Goal: Communication & Community: Answer question/provide support

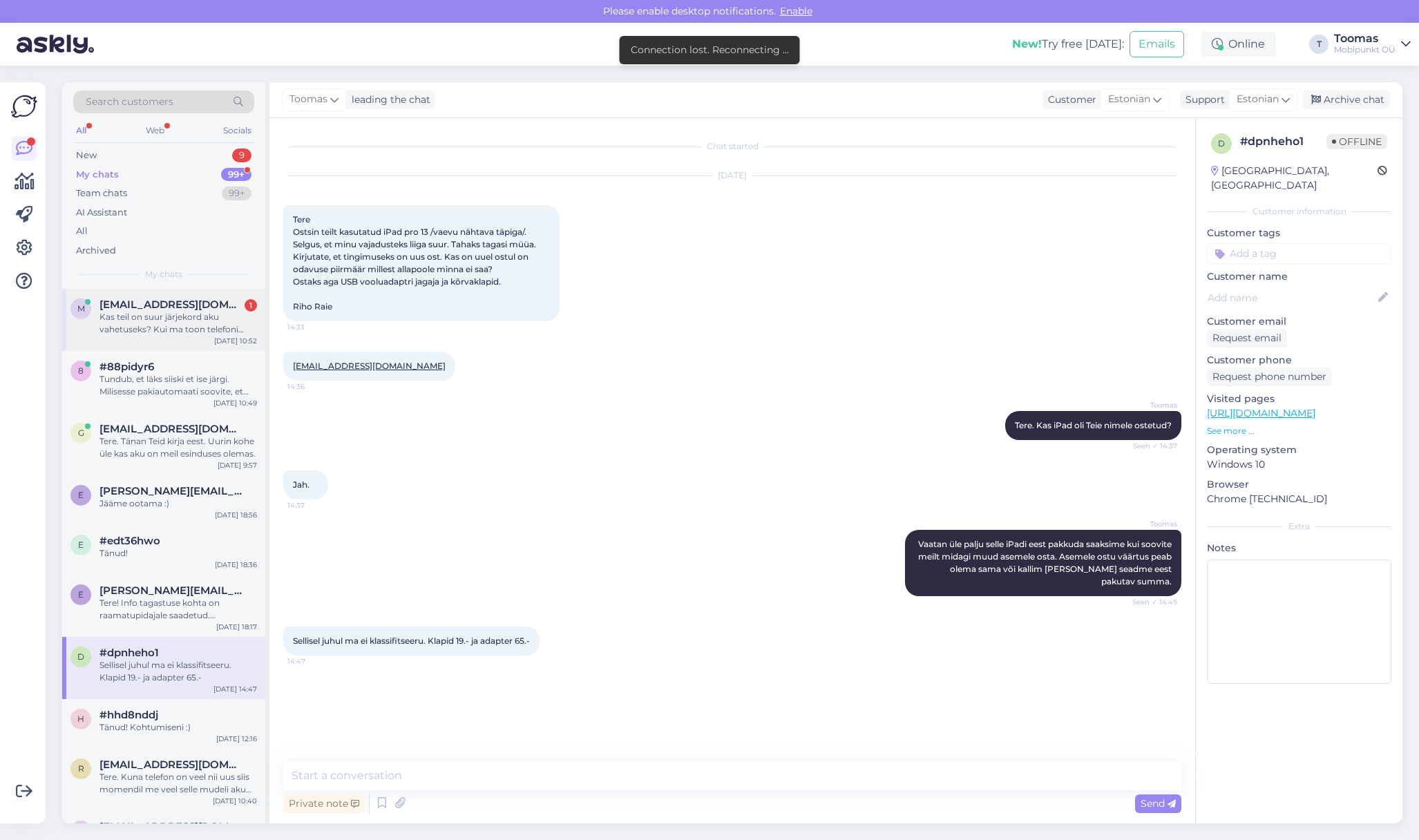
click at [229, 315] on div "Kas teil on suur järjekord aku vahetuseks? Kui ma toon telefoni kolmapäeval [PE…" at bounding box center [178, 323] width 158 height 25
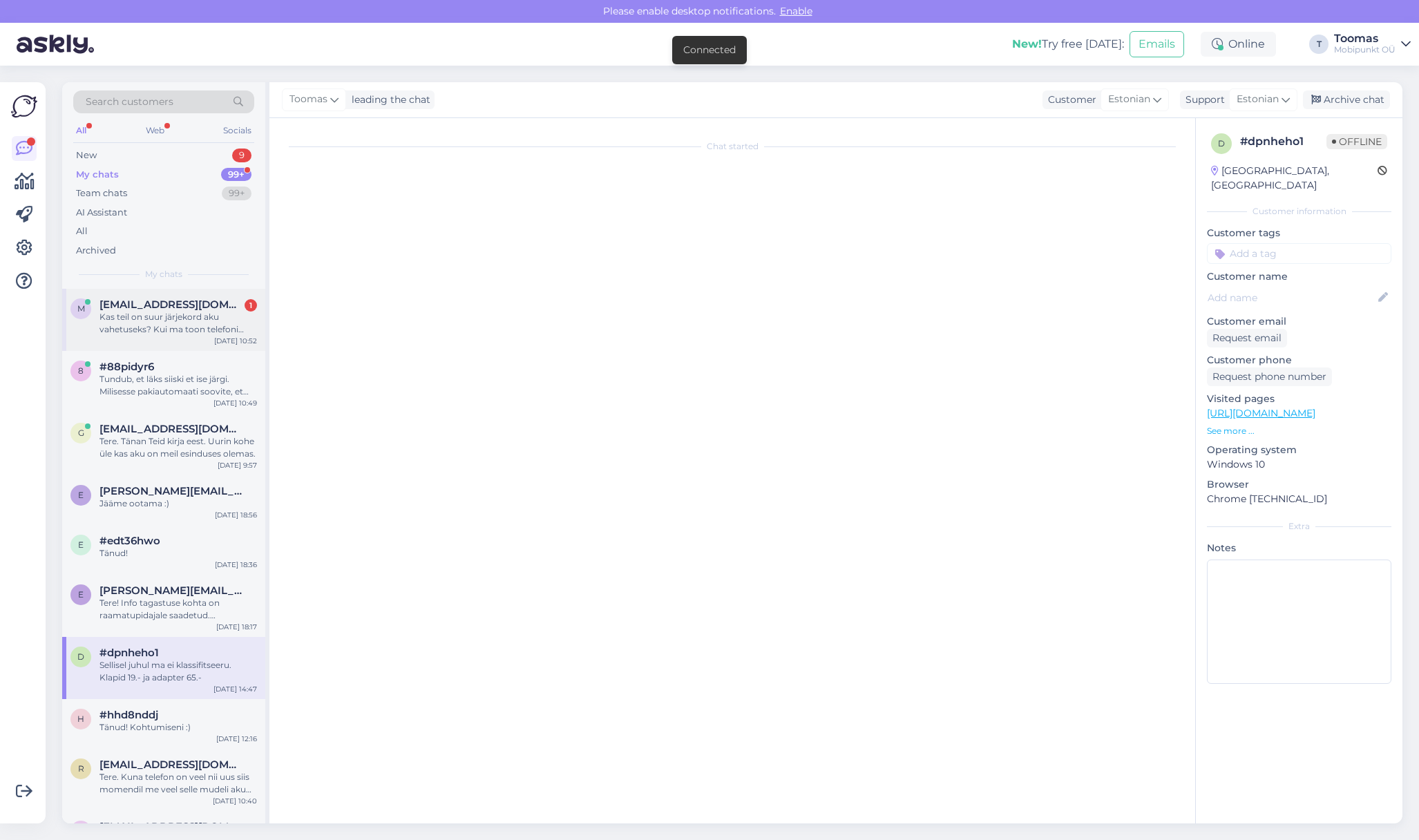
click at [240, 316] on div "Kas teil on suur järjekord aku vahetuseks? Kui ma toon telefoni kolmapäeval [PE…" at bounding box center [178, 323] width 158 height 25
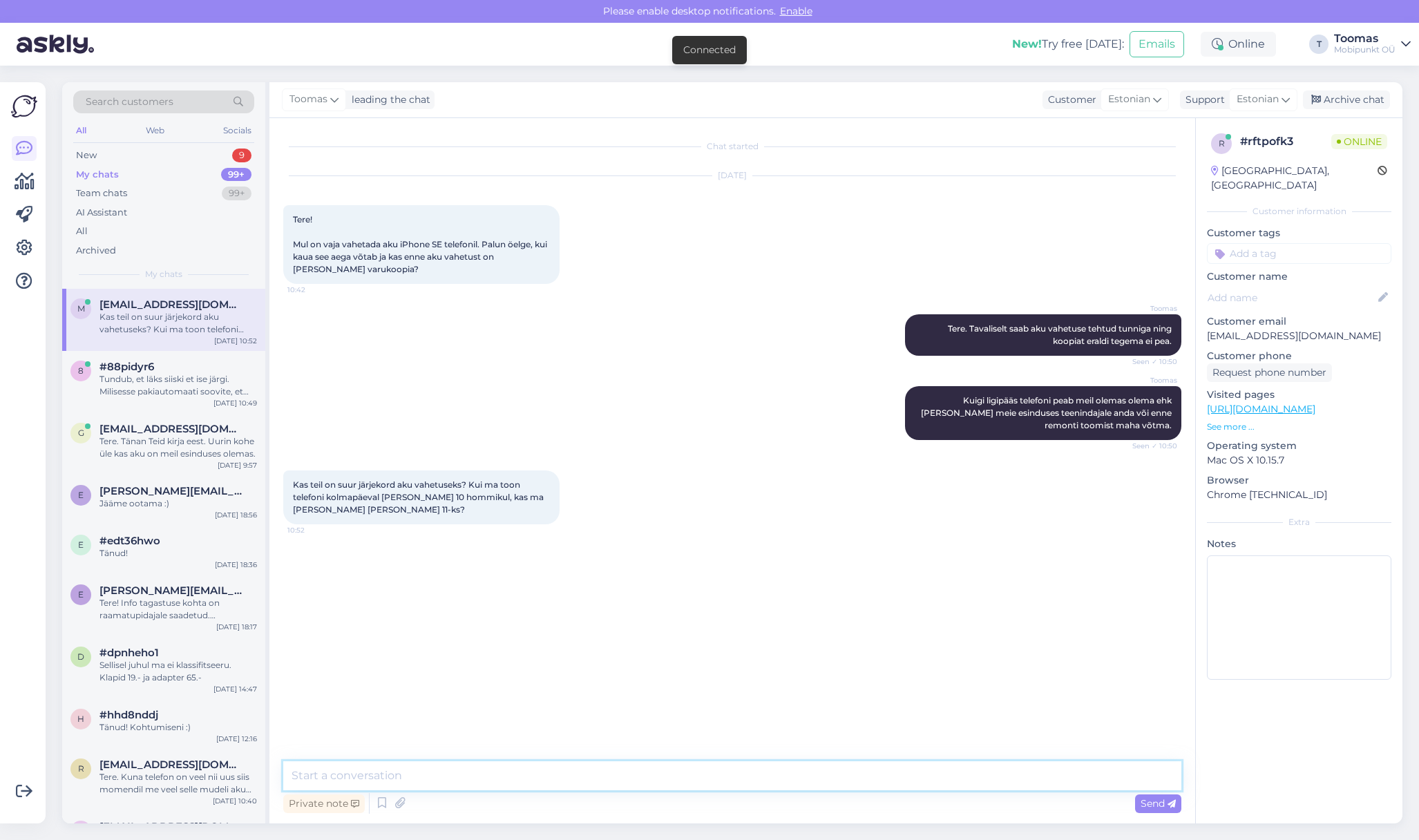
click at [470, 770] on textarea at bounding box center [731, 775] width 898 height 29
type textarea "Juhul kui tehnikul eelnevast päevast tööd pooleli ei ole siis tahaksin [PERSON_…"
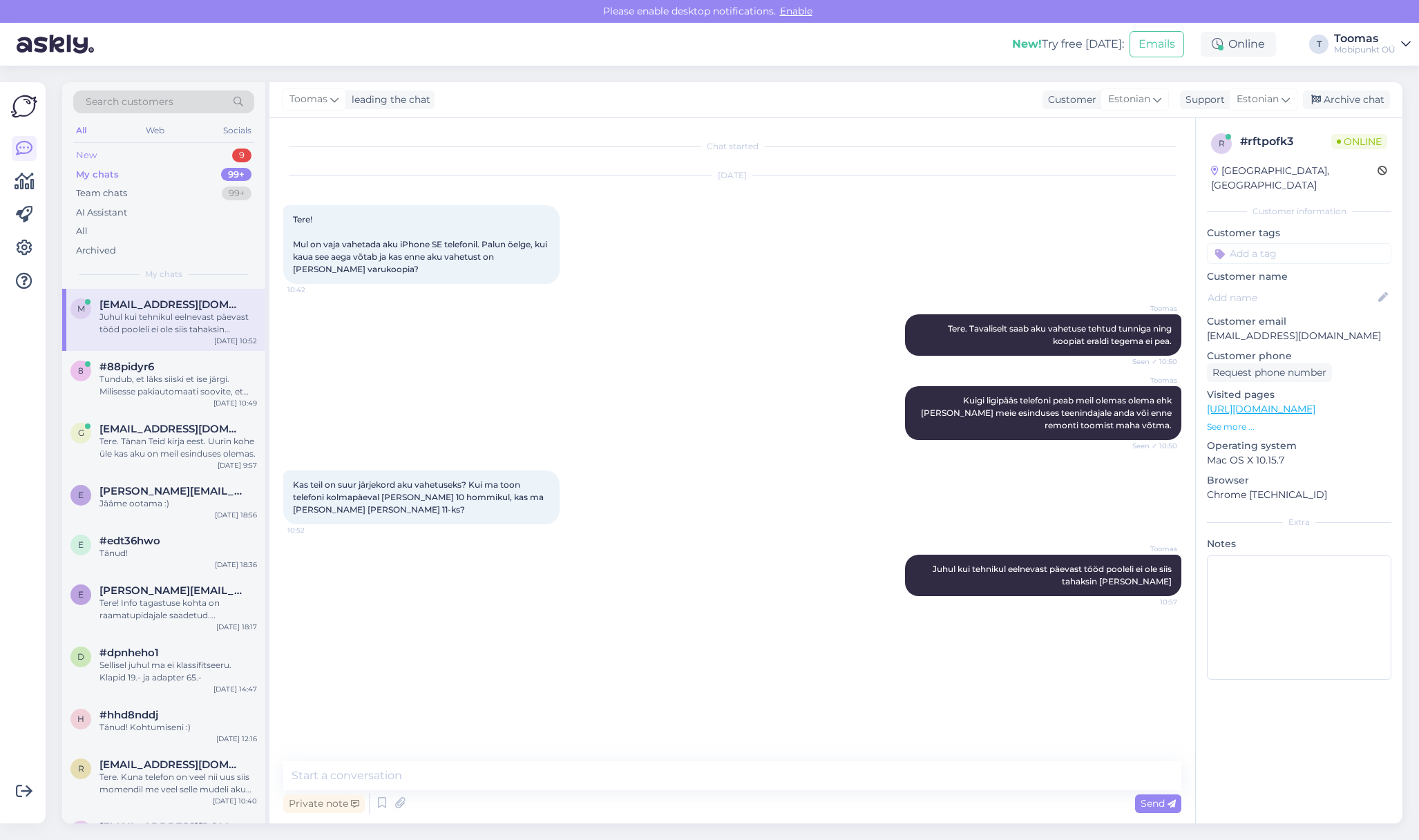
click at [221, 151] on div "New 9" at bounding box center [164, 155] width 181 height 19
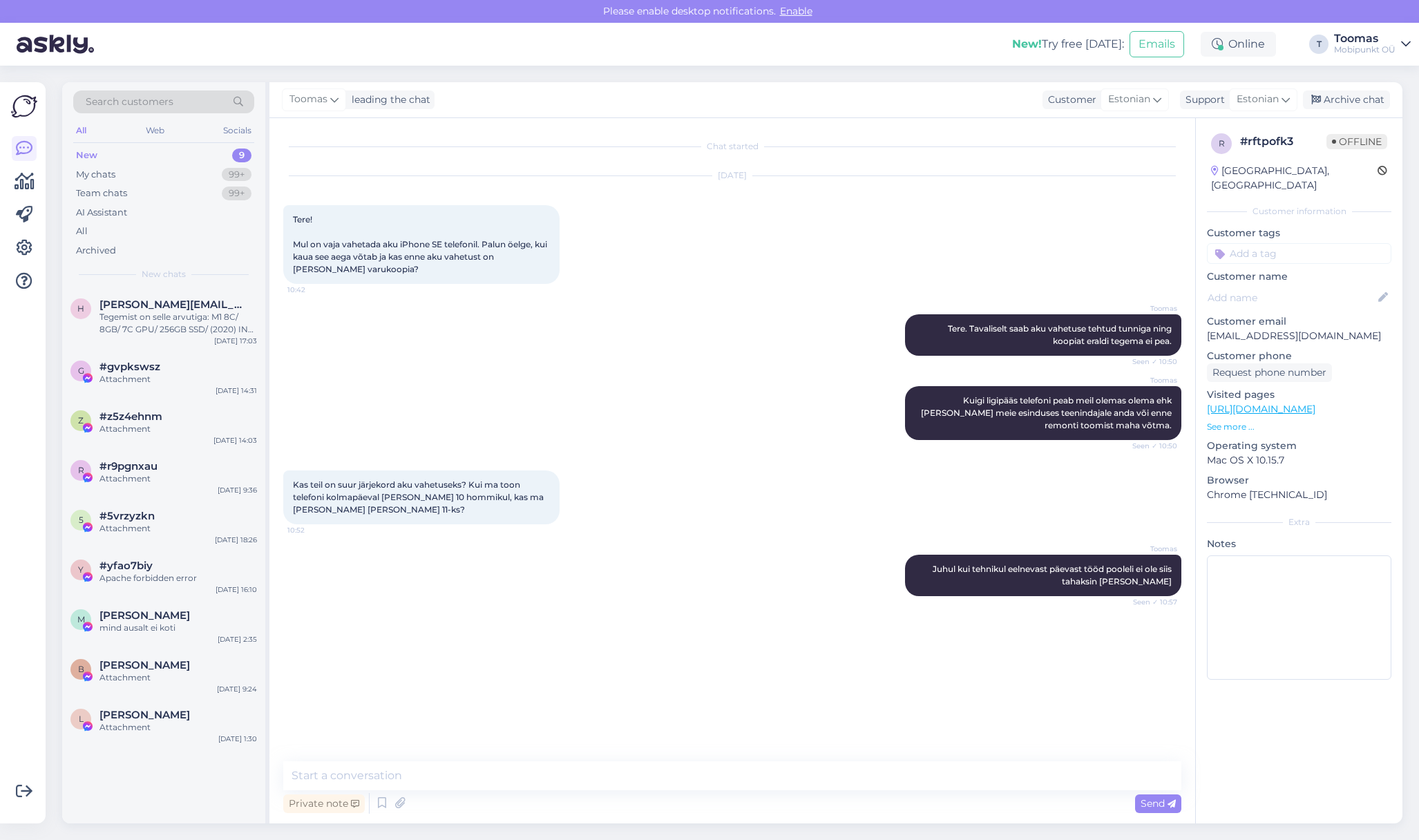
click at [499, 357] on div "Toomas Tere. Tavaliselt saab aku vahetuse tehtud tunniga ning koopiat eraldi te…" at bounding box center [731, 334] width 898 height 72
click at [244, 178] on div "99+" at bounding box center [236, 175] width 30 height 13
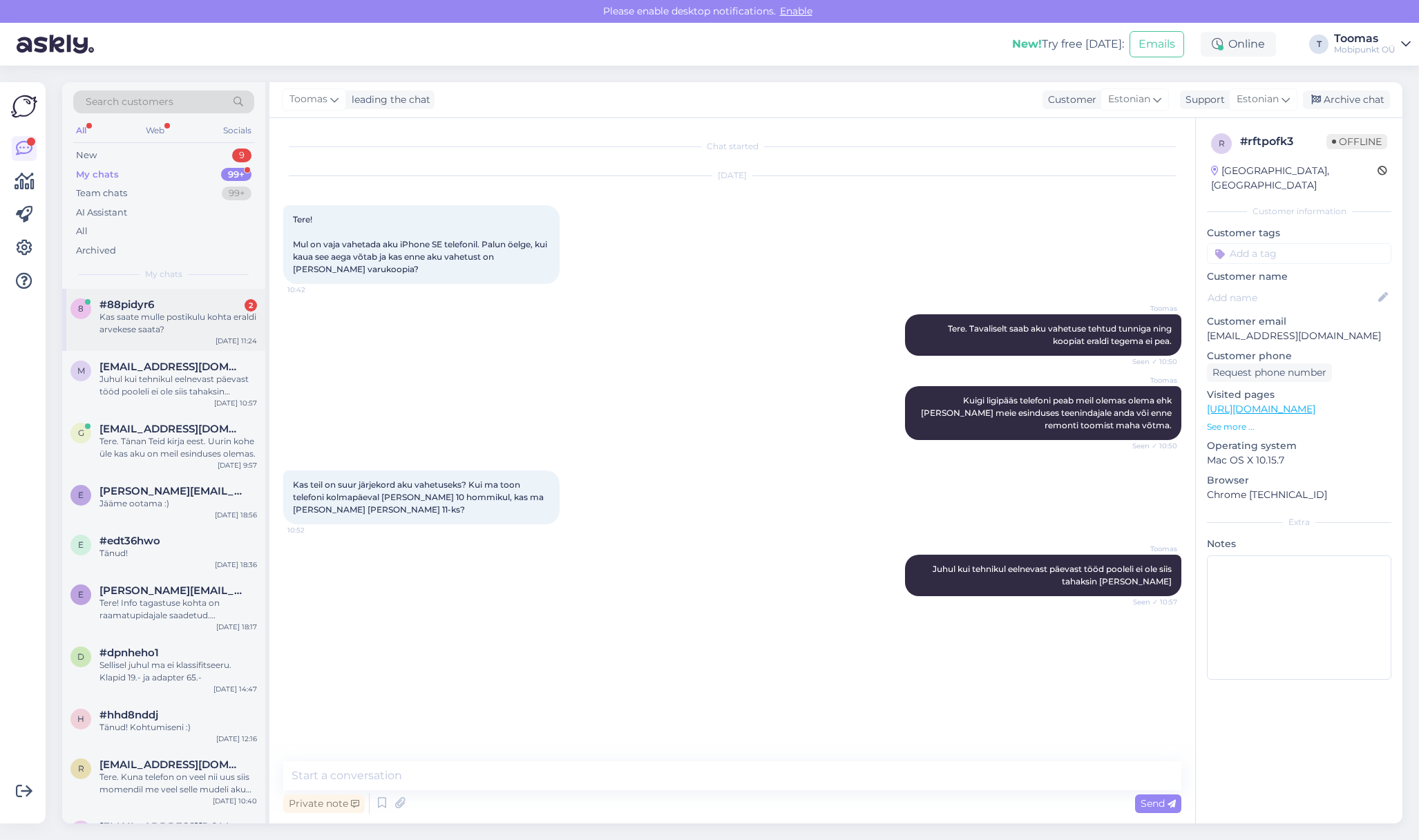
click at [219, 300] on div "#88pidyr6 2" at bounding box center [178, 304] width 158 height 12
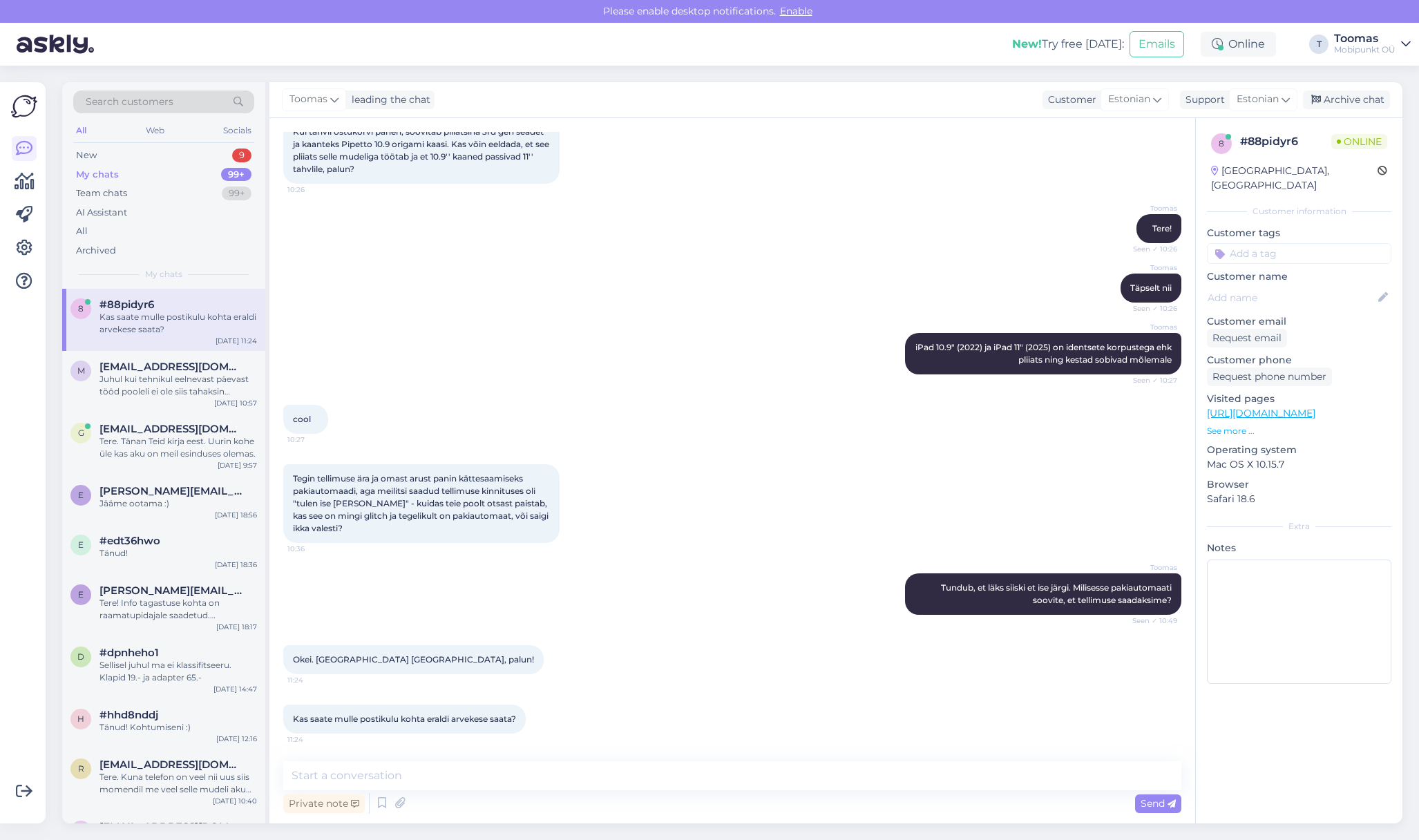
scroll to position [115, 0]
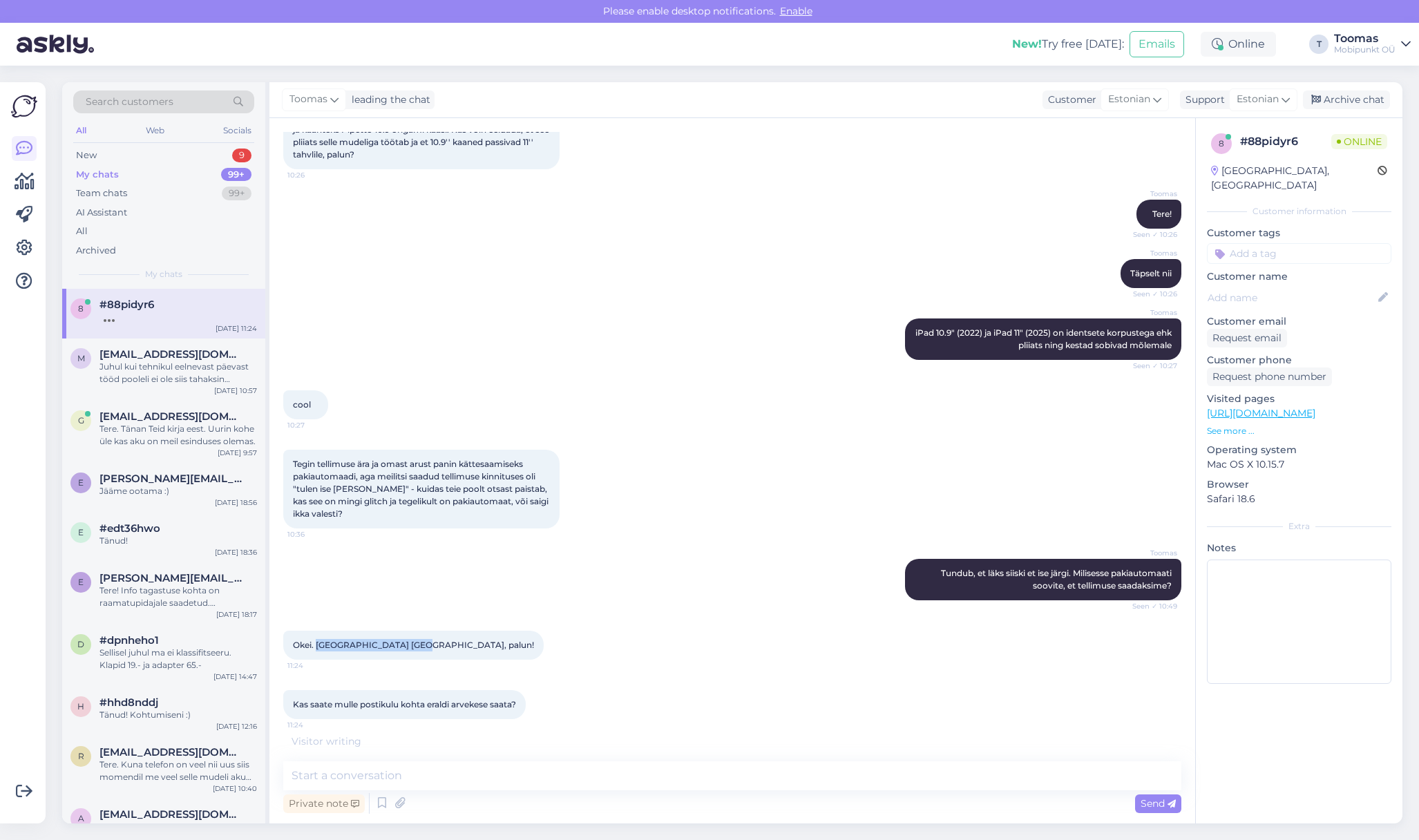
drag, startPoint x: 317, startPoint y: 643, endPoint x: 411, endPoint y: 646, distance: 94.0
click at [412, 646] on span "Okei. [GEOGRAPHIC_DATA] [GEOGRAPHIC_DATA], palun!" at bounding box center [413, 644] width 241 height 11
copy span "Tartu Kesklinna Keskus"
click at [425, 766] on textarea at bounding box center [731, 775] width 898 height 29
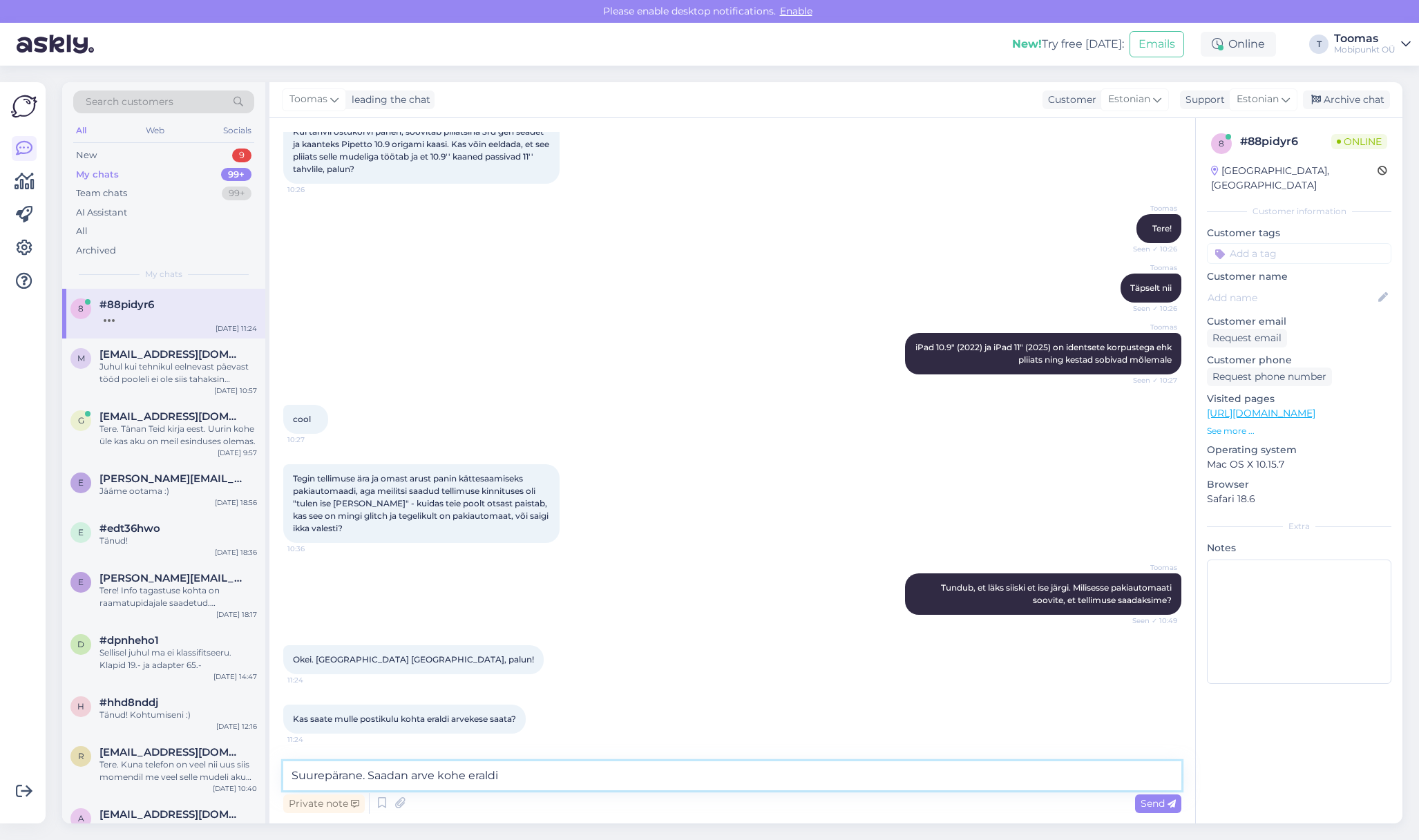
scroll to position [100, 0]
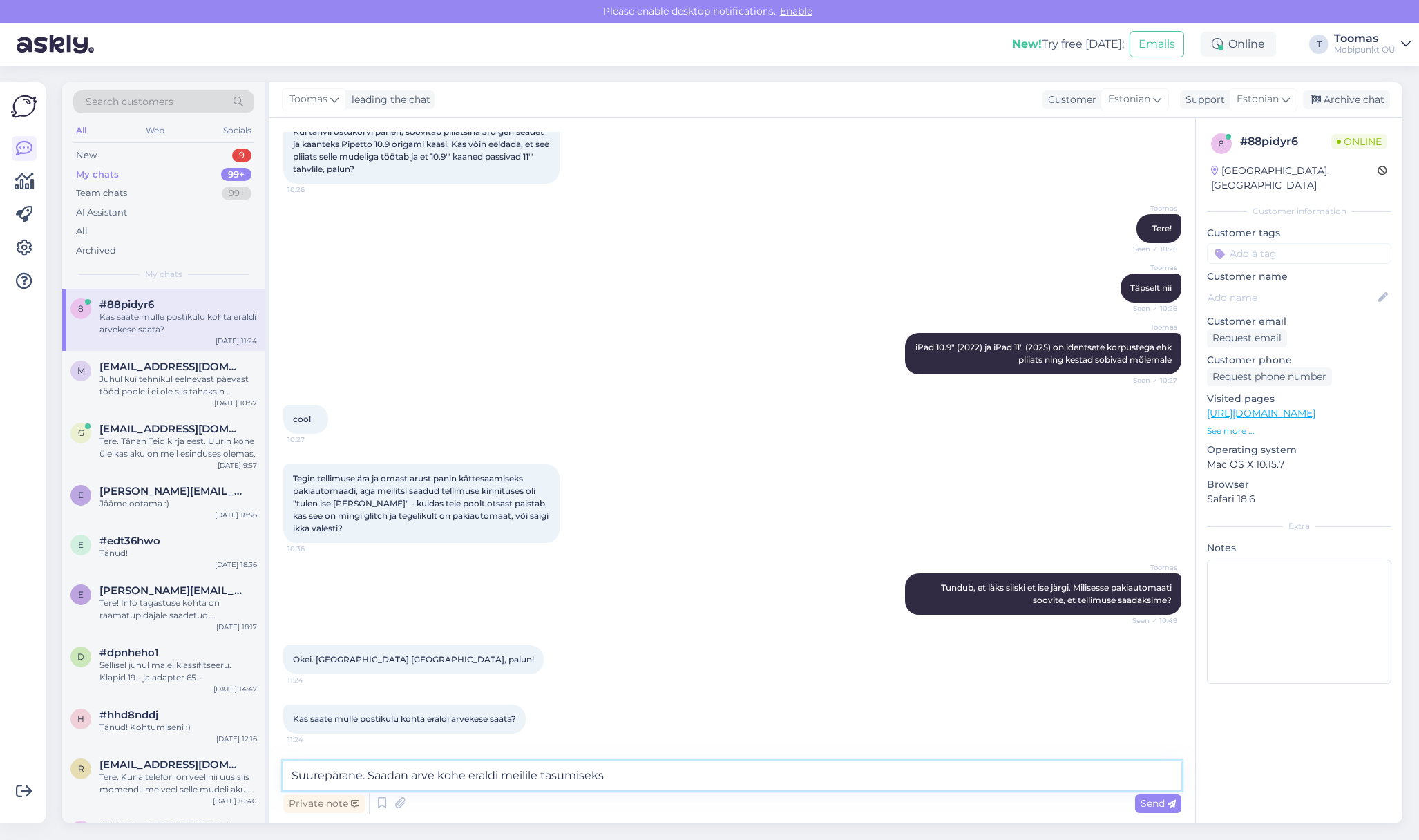
type textarea "Suurepärane. Saadan arve kohe eraldi meilile tasumiseks."
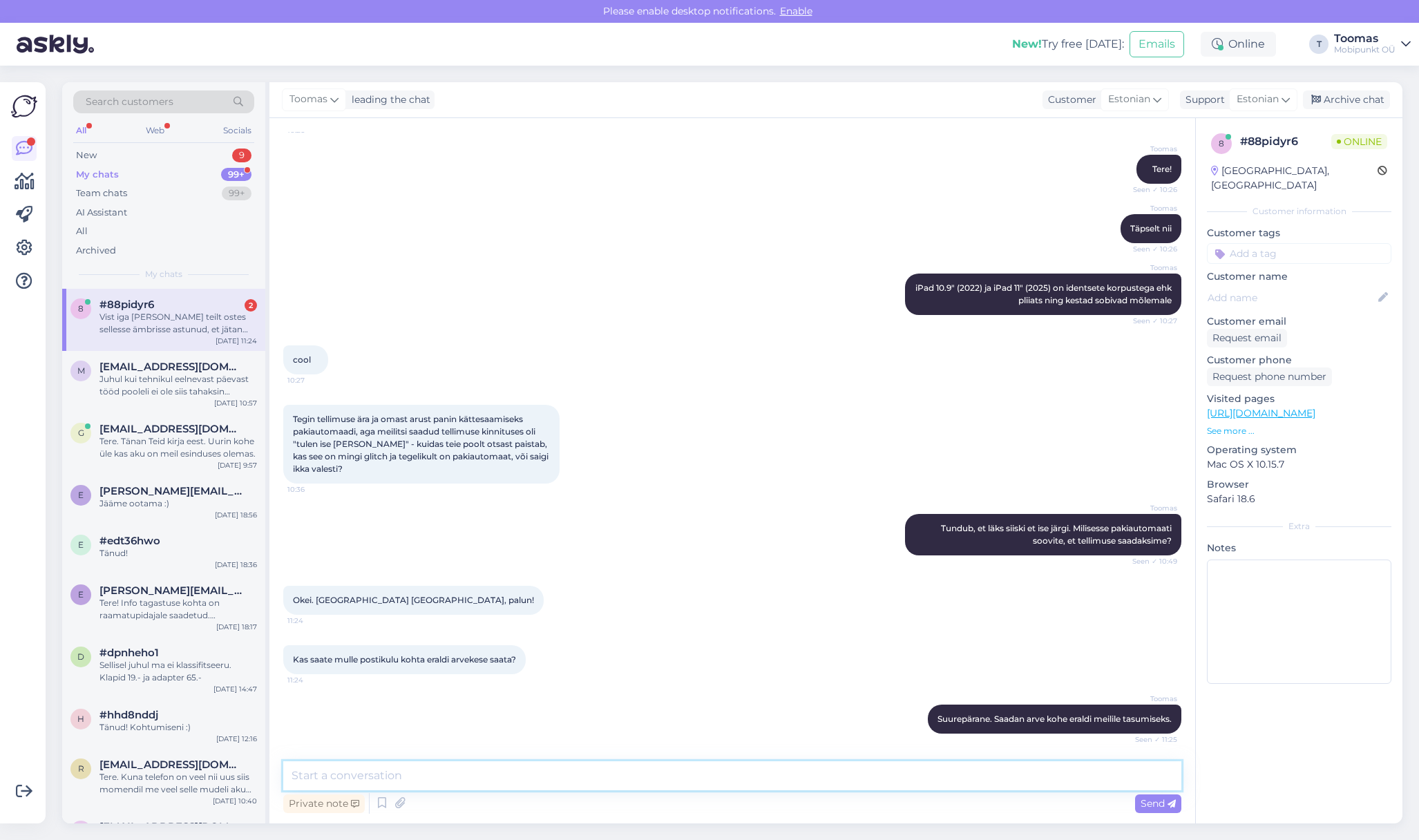
scroll to position [377, 0]
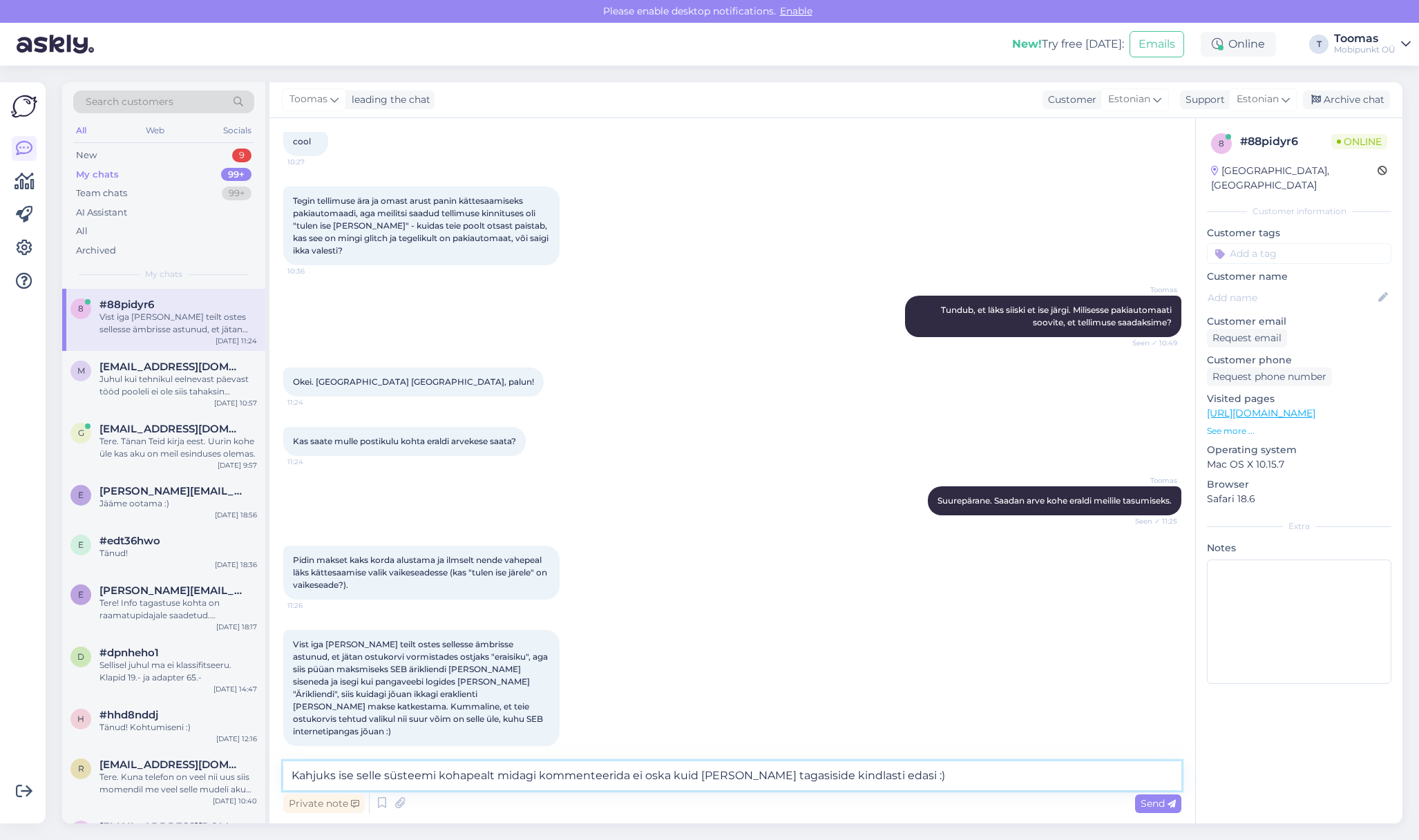
type textarea "Kahjuks ise selle süsteemi kohapealt midagi kommenteerida ei oska kuid [PERSON_…"
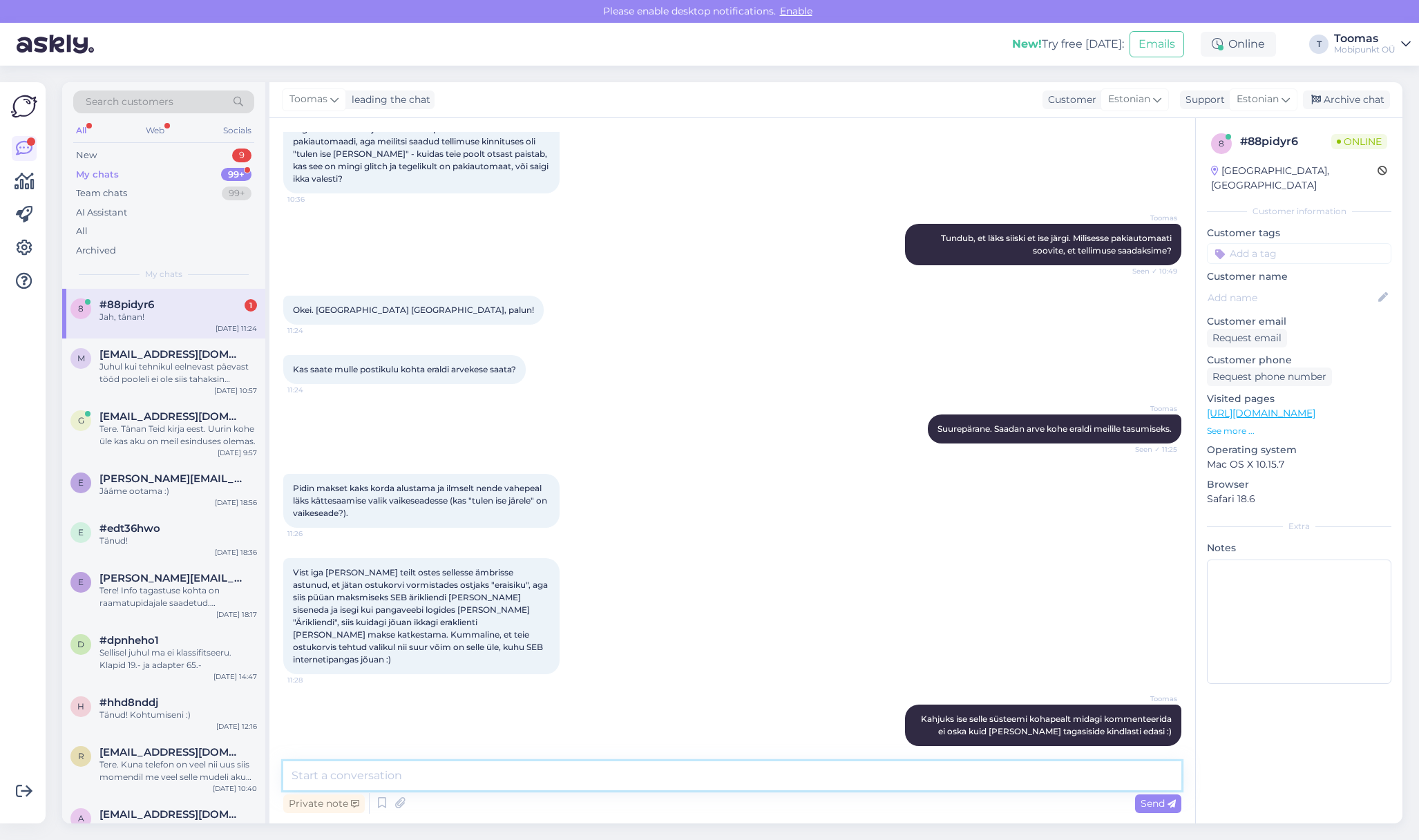
scroll to position [509, 0]
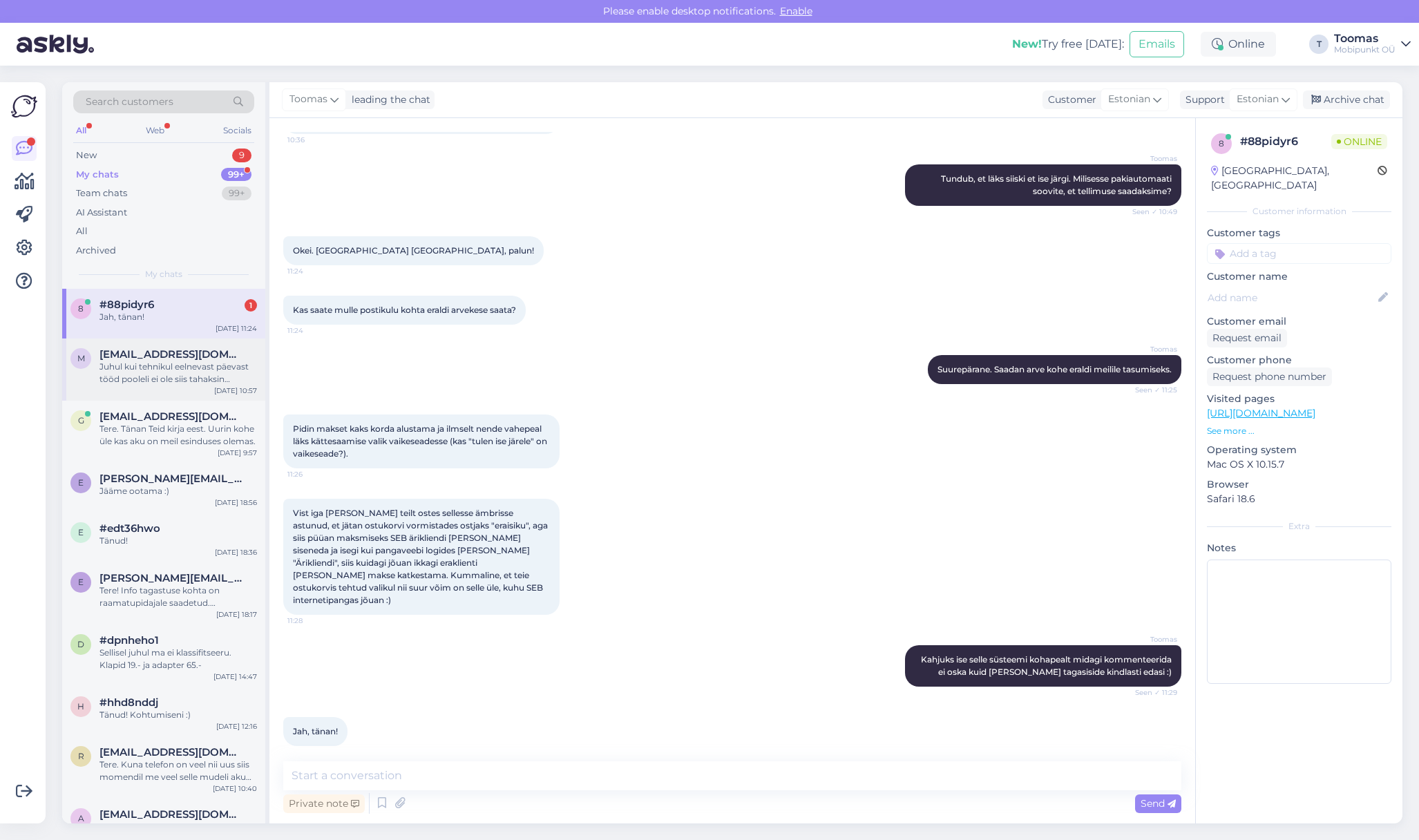
click at [219, 355] on span "[EMAIL_ADDRESS][DOMAIN_NAME]" at bounding box center [171, 354] width 143 height 12
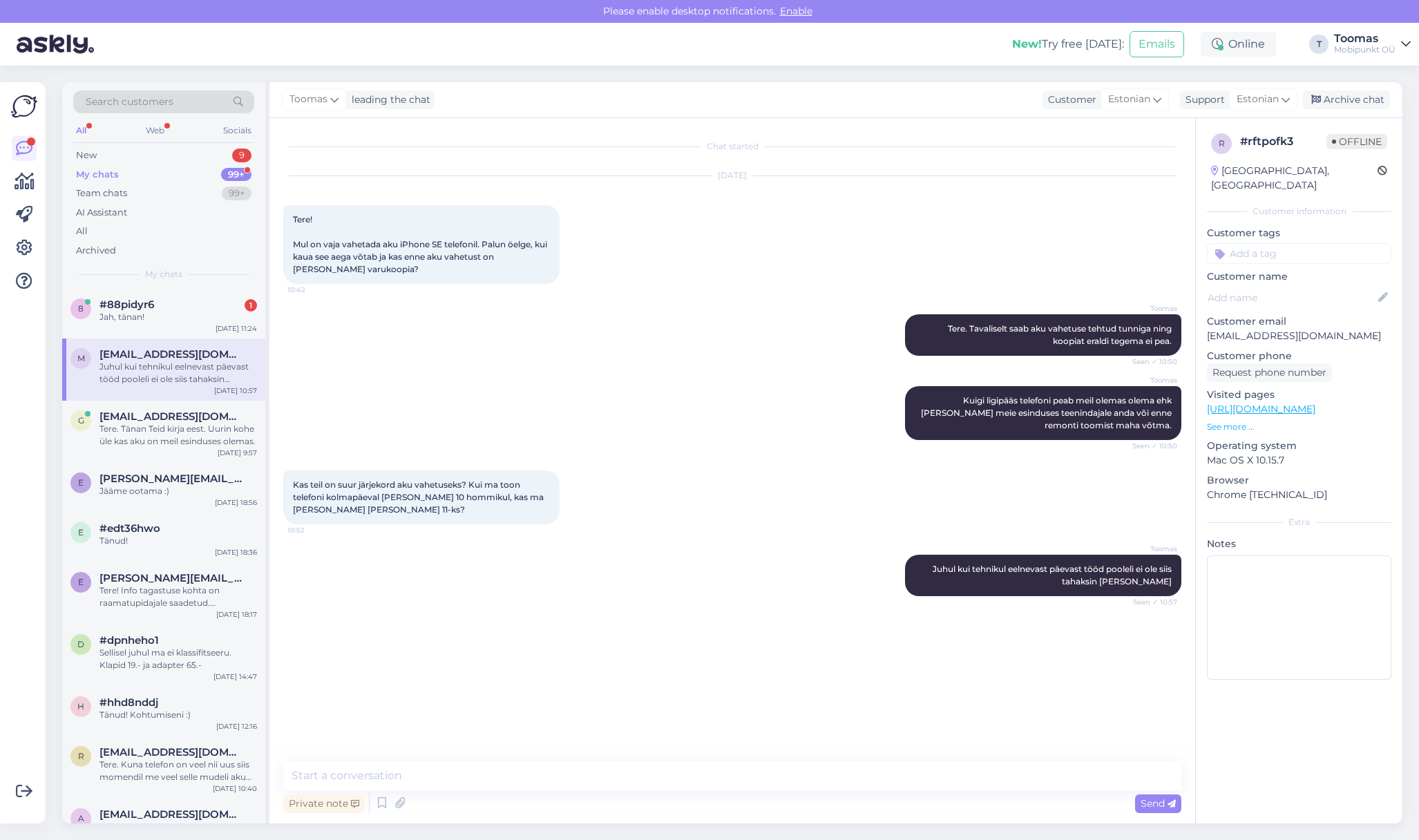
scroll to position [0, 0]
click at [181, 312] on div "Jah, tänan!" at bounding box center [178, 316] width 158 height 12
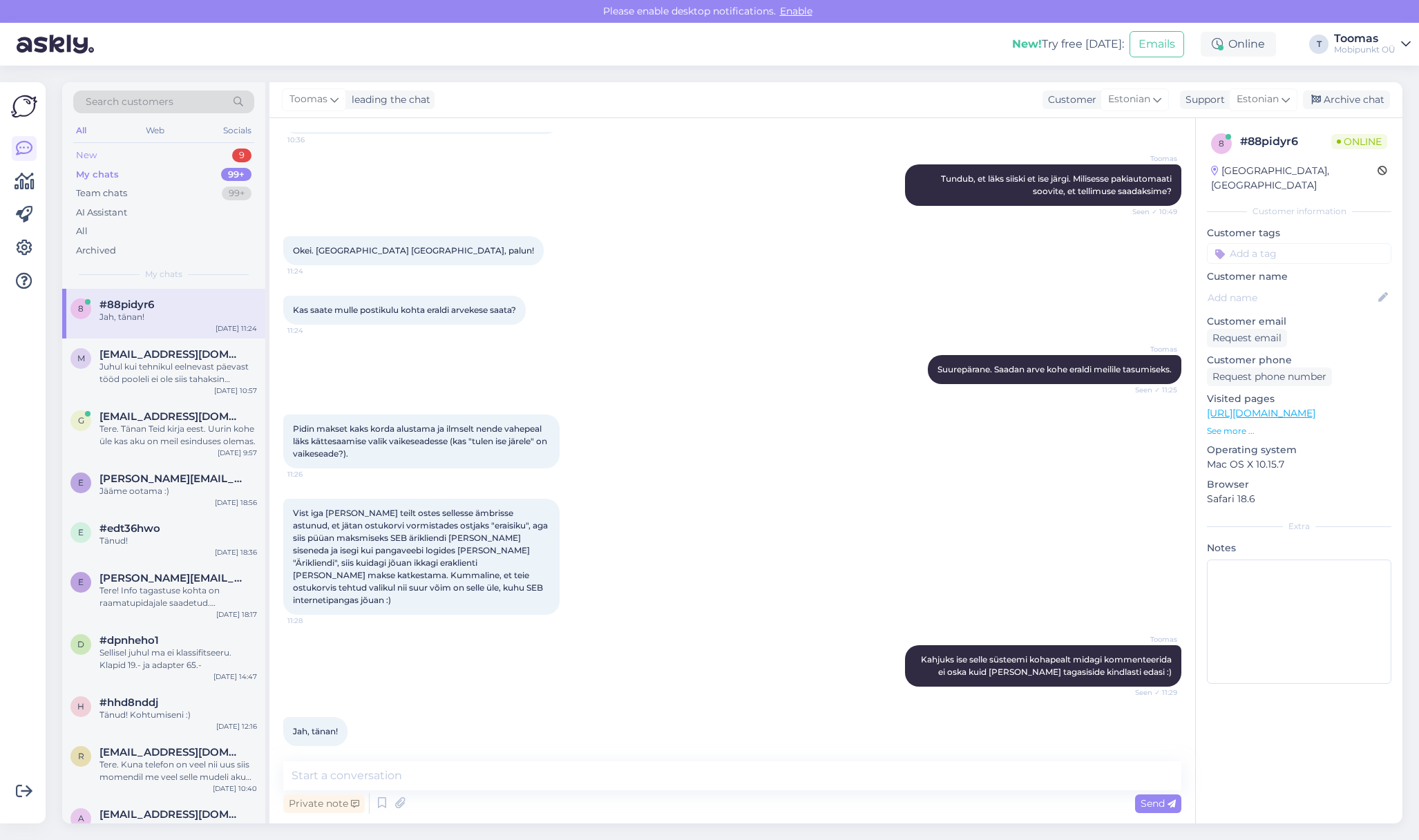
click at [106, 145] on div "New 9" at bounding box center [164, 155] width 181 height 19
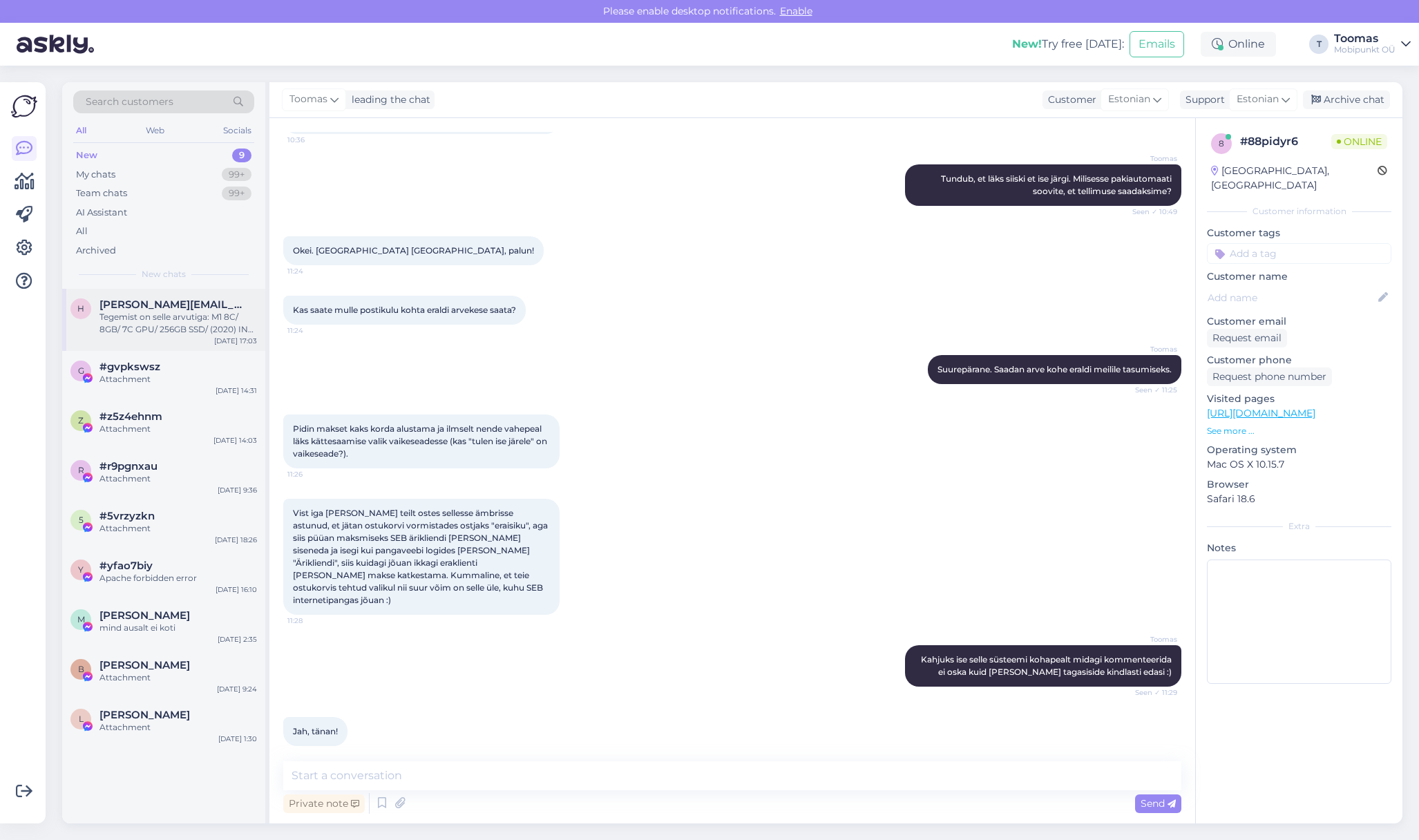
click at [185, 315] on div "Tegemist on selle arvutiga: M1 8C/ 8GB/ 7C GPU/ 256GB SSD/ (2020) INT · Space G…" at bounding box center [178, 323] width 158 height 25
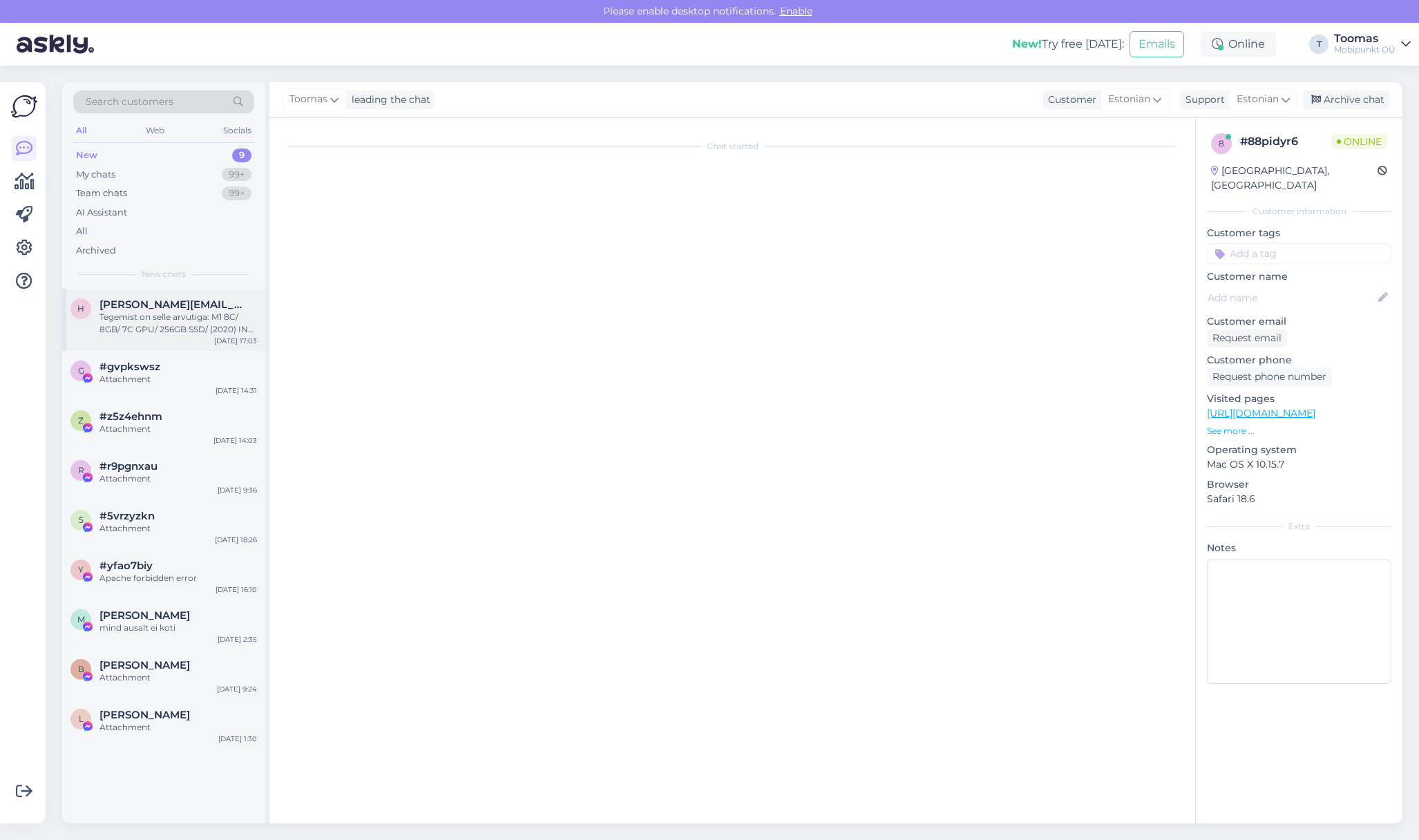
scroll to position [0, 0]
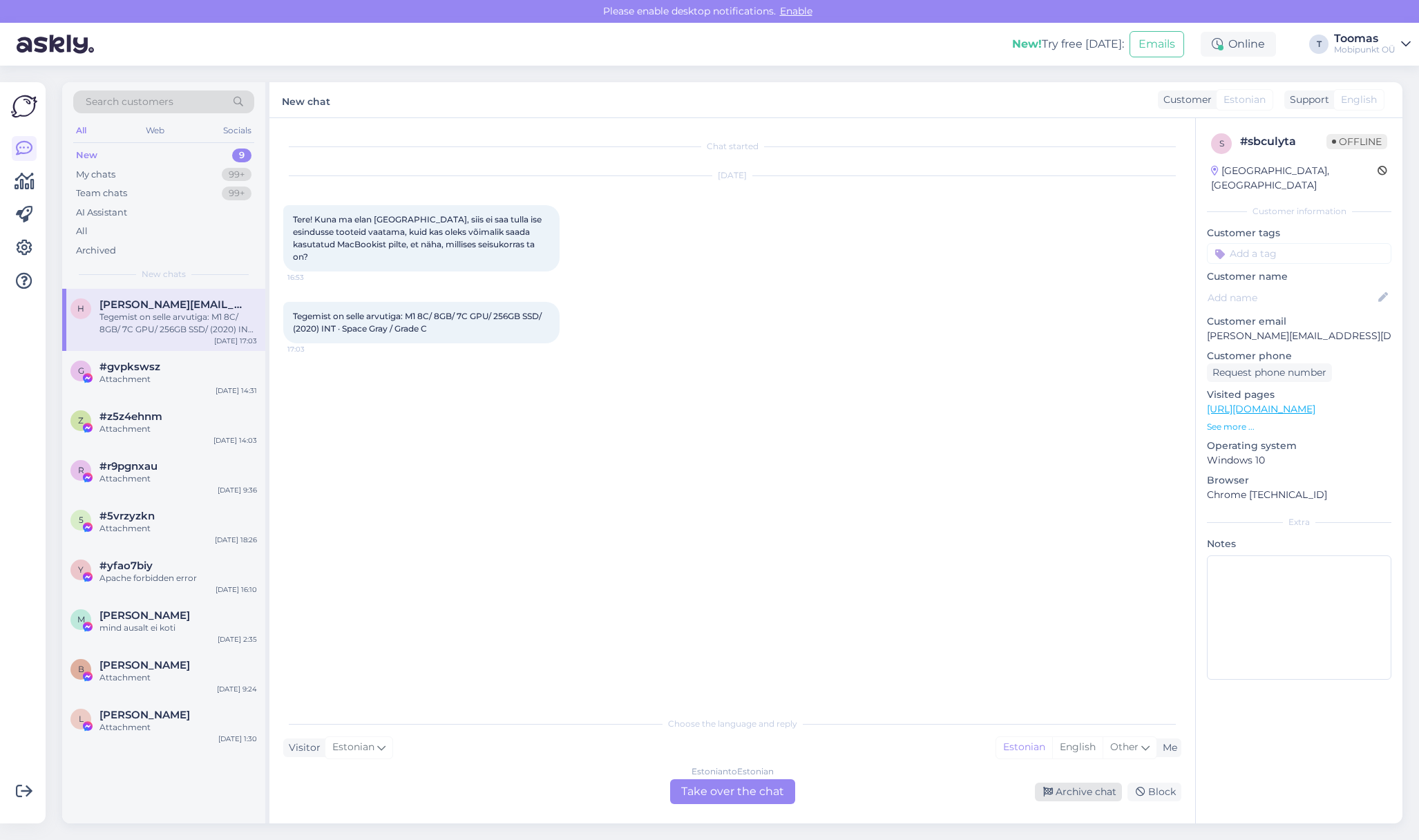
click at [1048, 787] on icon at bounding box center [1048, 792] width 10 height 10
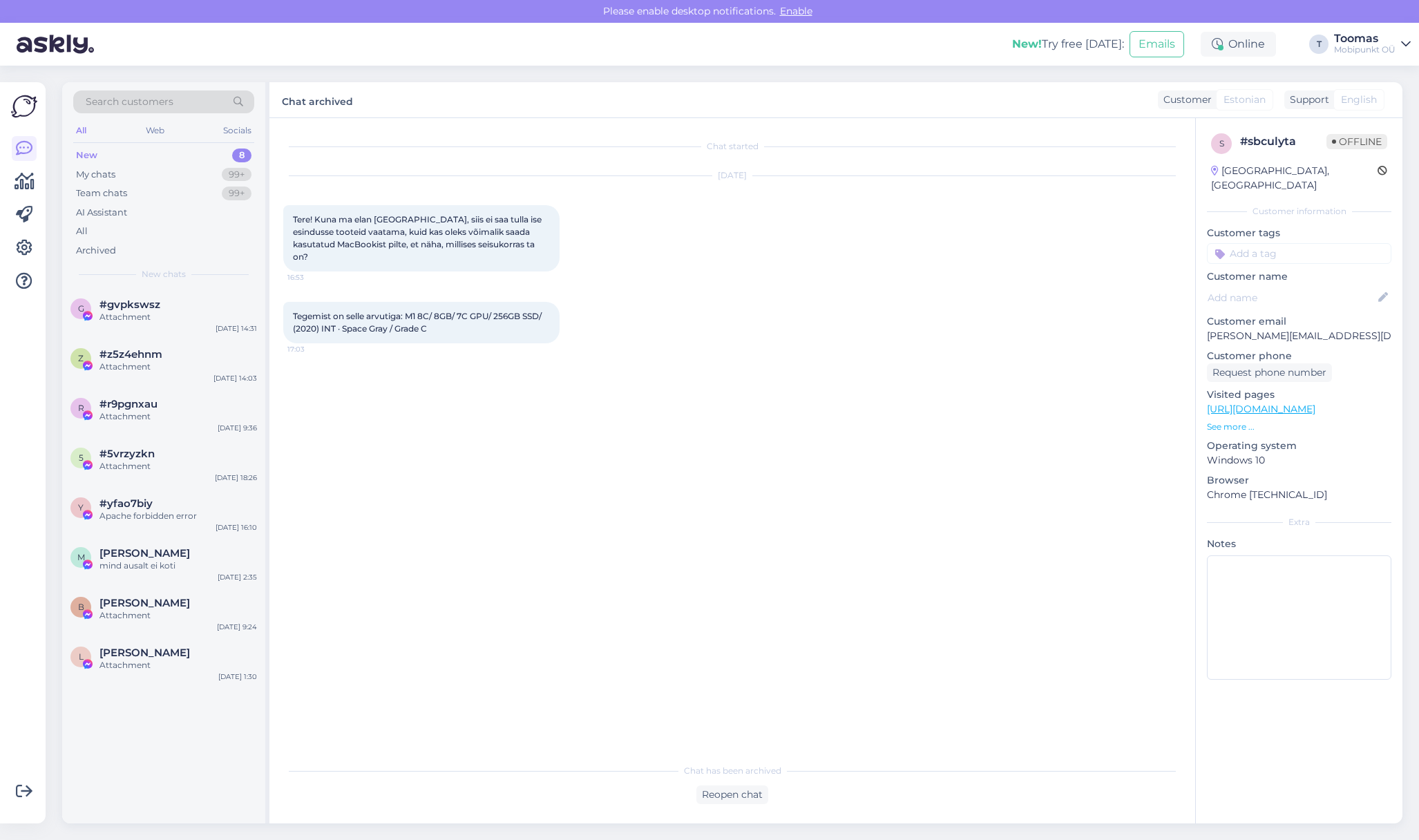
click at [226, 278] on div "New chats" at bounding box center [164, 273] width 181 height 12
click at [166, 297] on div "g #gvpkswsz Attachment [DATE] 14:31" at bounding box center [164, 313] width 203 height 50
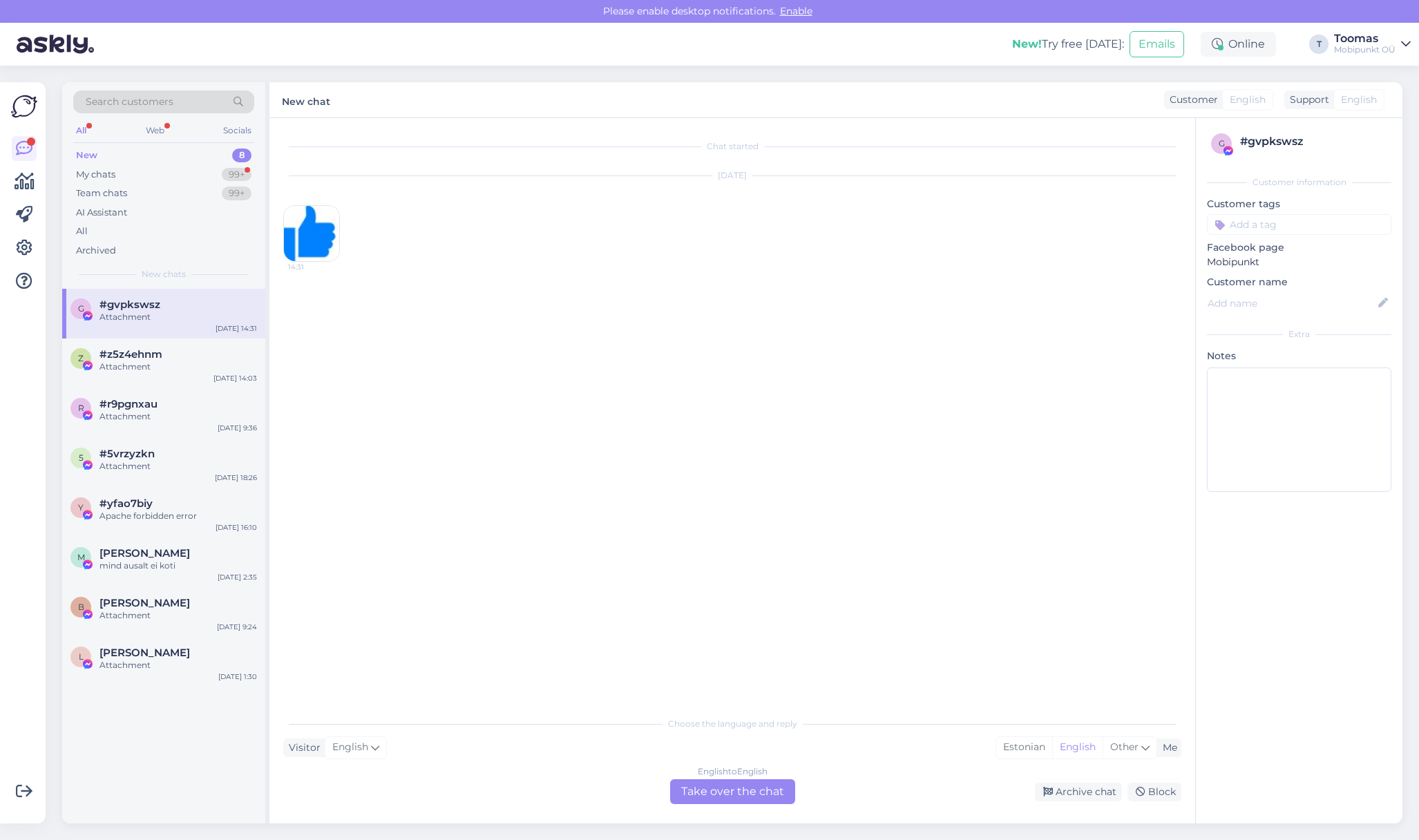
click at [219, 159] on div "New 8" at bounding box center [164, 155] width 181 height 19
click at [219, 170] on div "My chats 99+" at bounding box center [164, 175] width 181 height 19
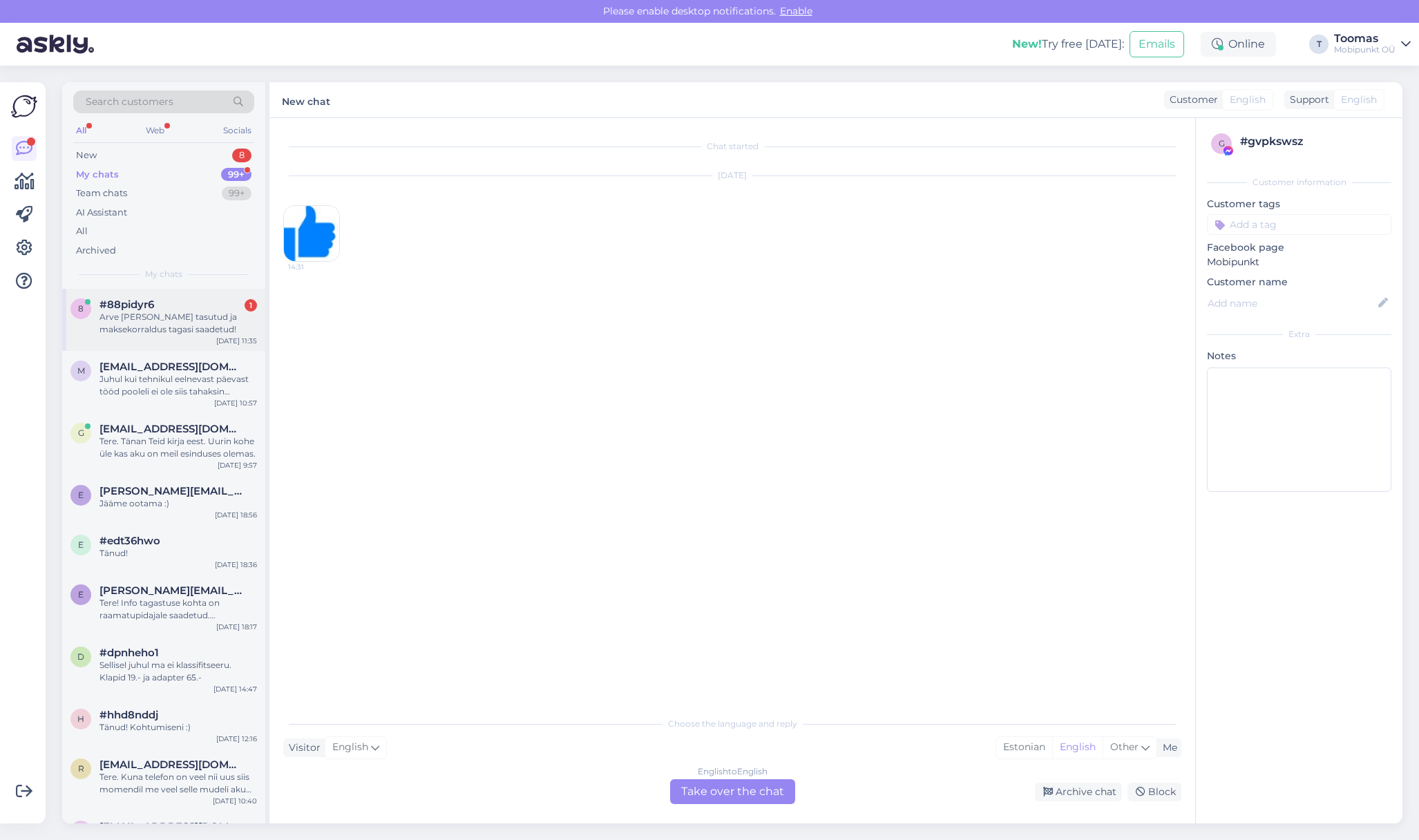
click at [163, 315] on div "Arve [PERSON_NAME] tasutud ja maksekorraldus tagasi saadetud!" at bounding box center [178, 323] width 158 height 25
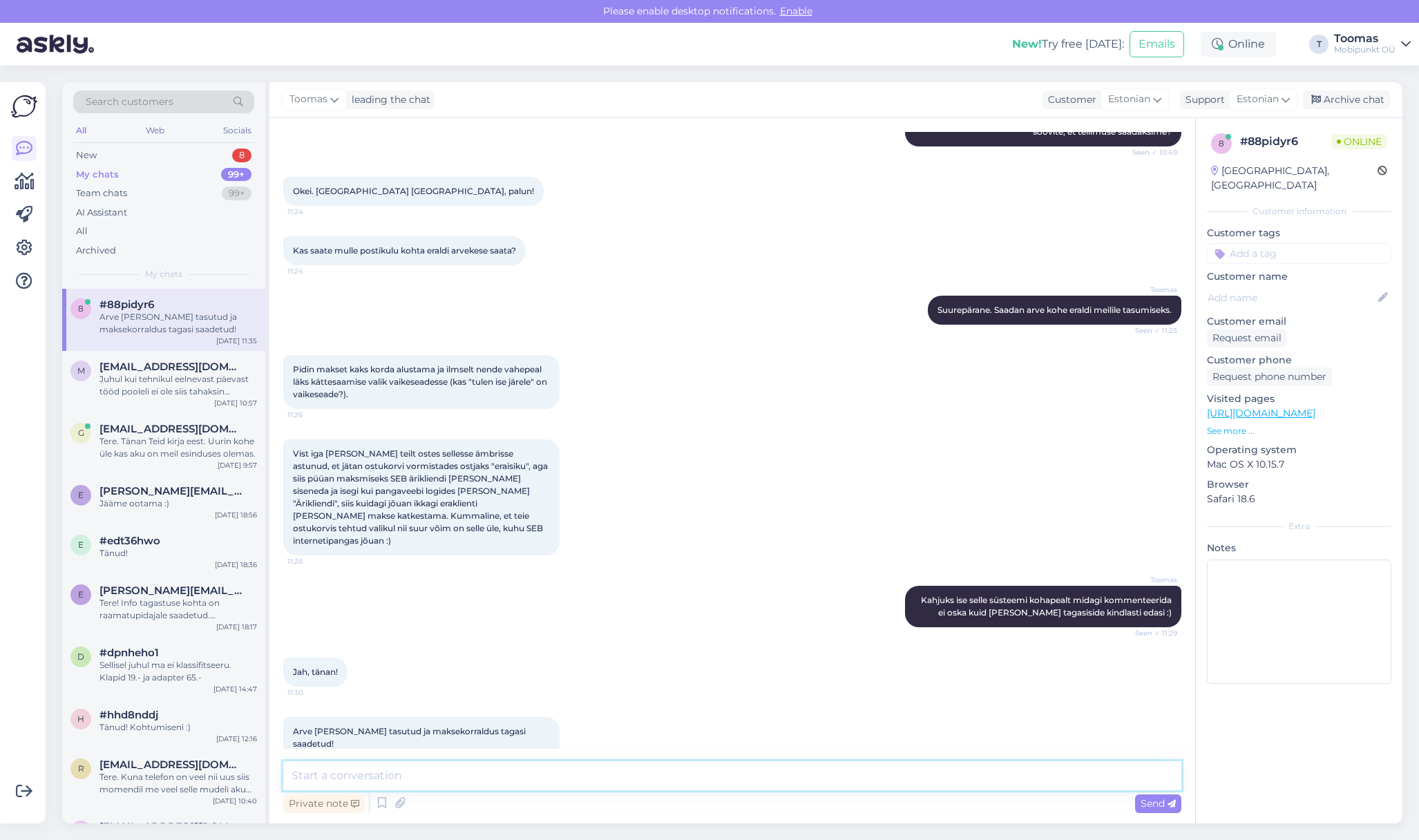
click at [625, 778] on textarea at bounding box center [731, 775] width 898 height 29
type textarea "N"
type textarea "Suured tänud kiire reageerimise eest. Paneme iPadi Teie [PERSON_NAME] [PERSON_N…"
